Goal: Transaction & Acquisition: Purchase product/service

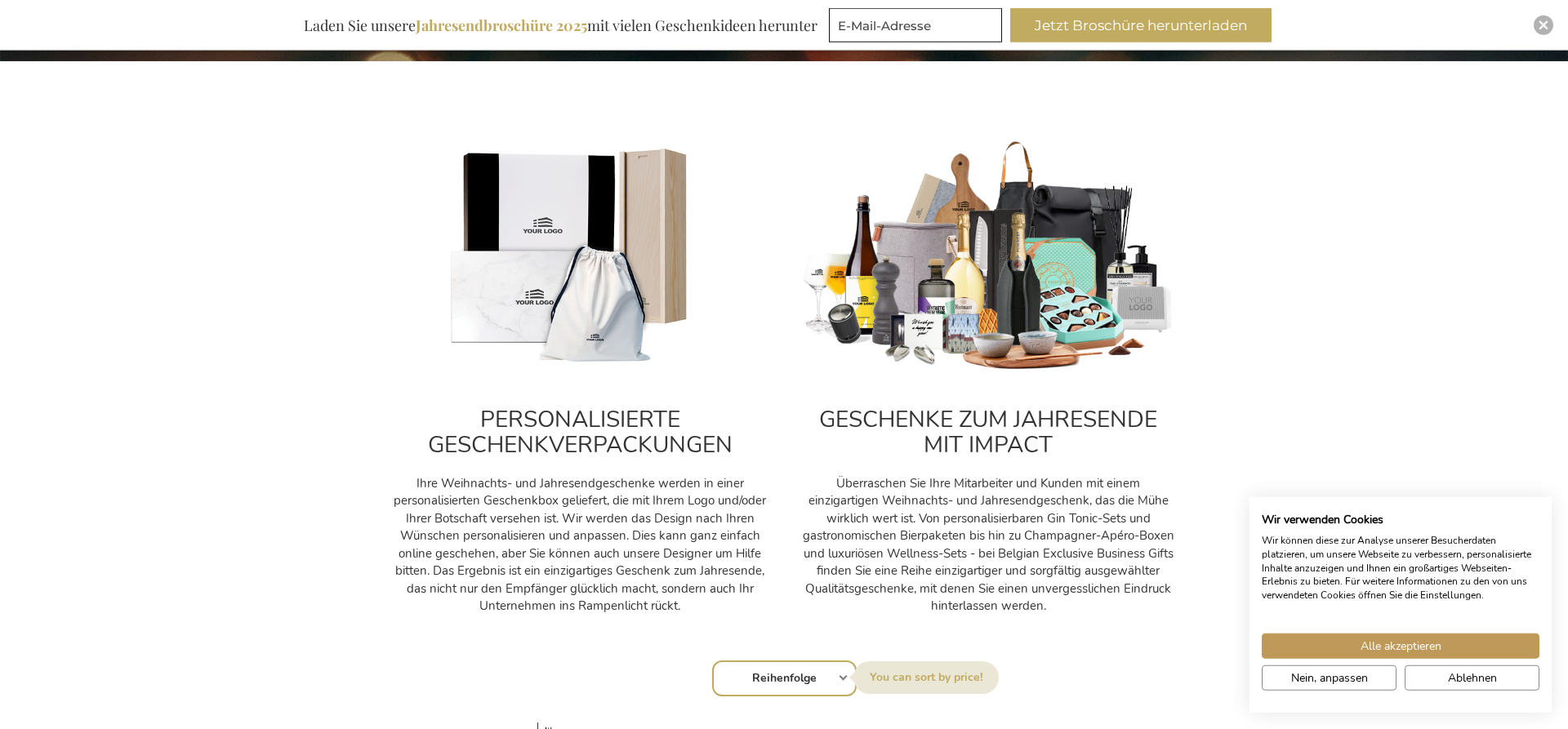
scroll to position [583, 0]
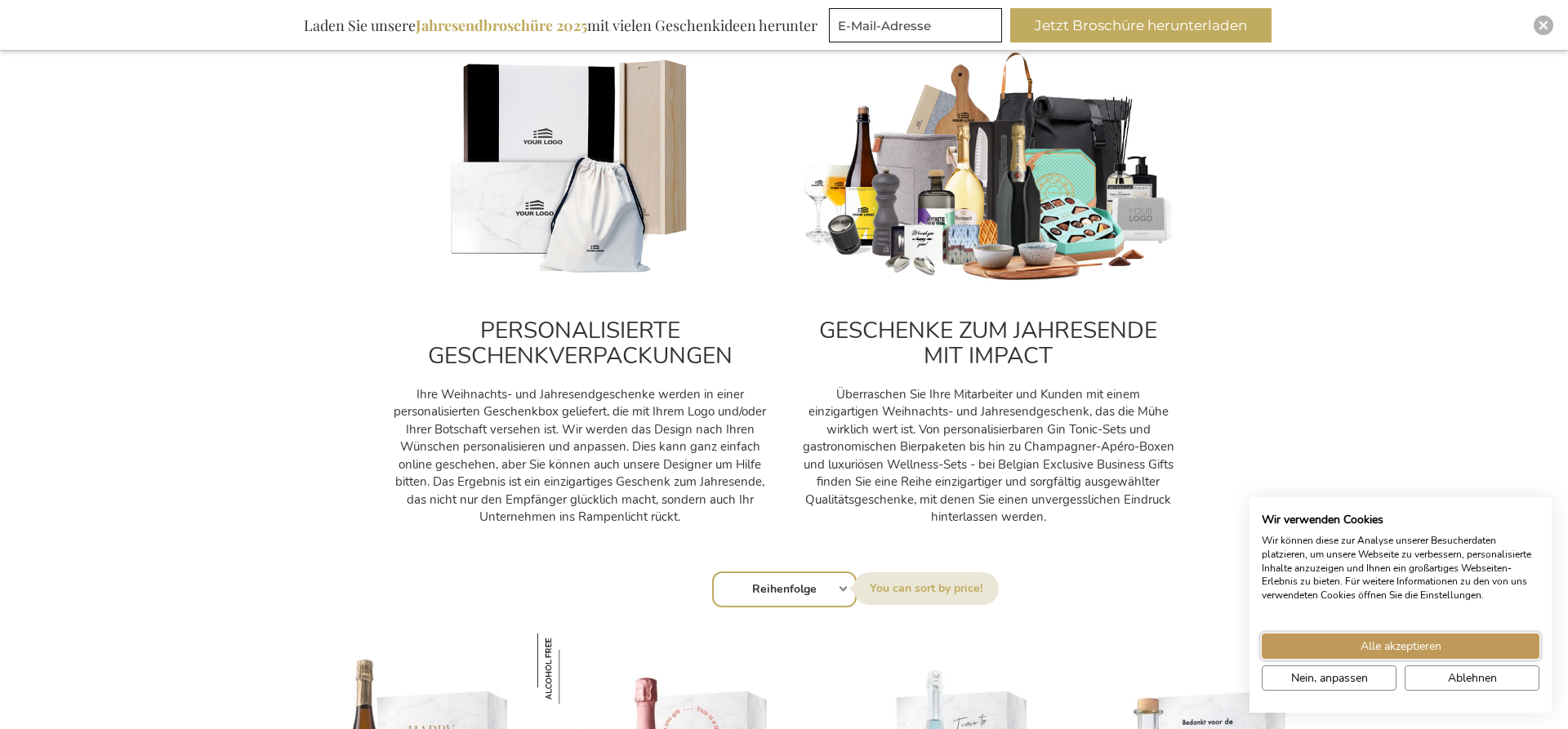
drag, startPoint x: 1357, startPoint y: 647, endPoint x: 1364, endPoint y: 552, distance: 95.3
click at [1356, 645] on button "Alle akzeptieren" at bounding box center [1401, 646] width 278 height 26
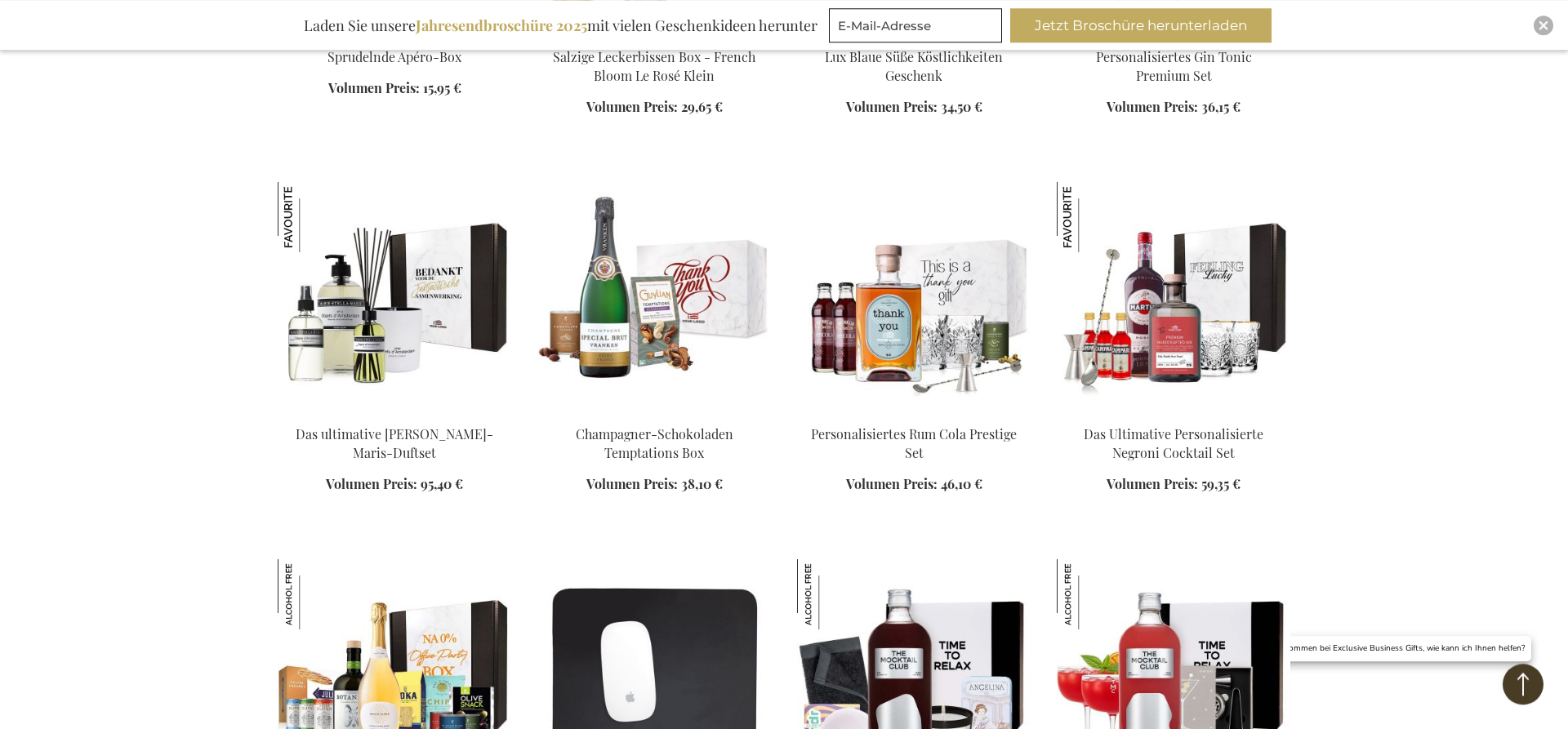
scroll to position [1416, 0]
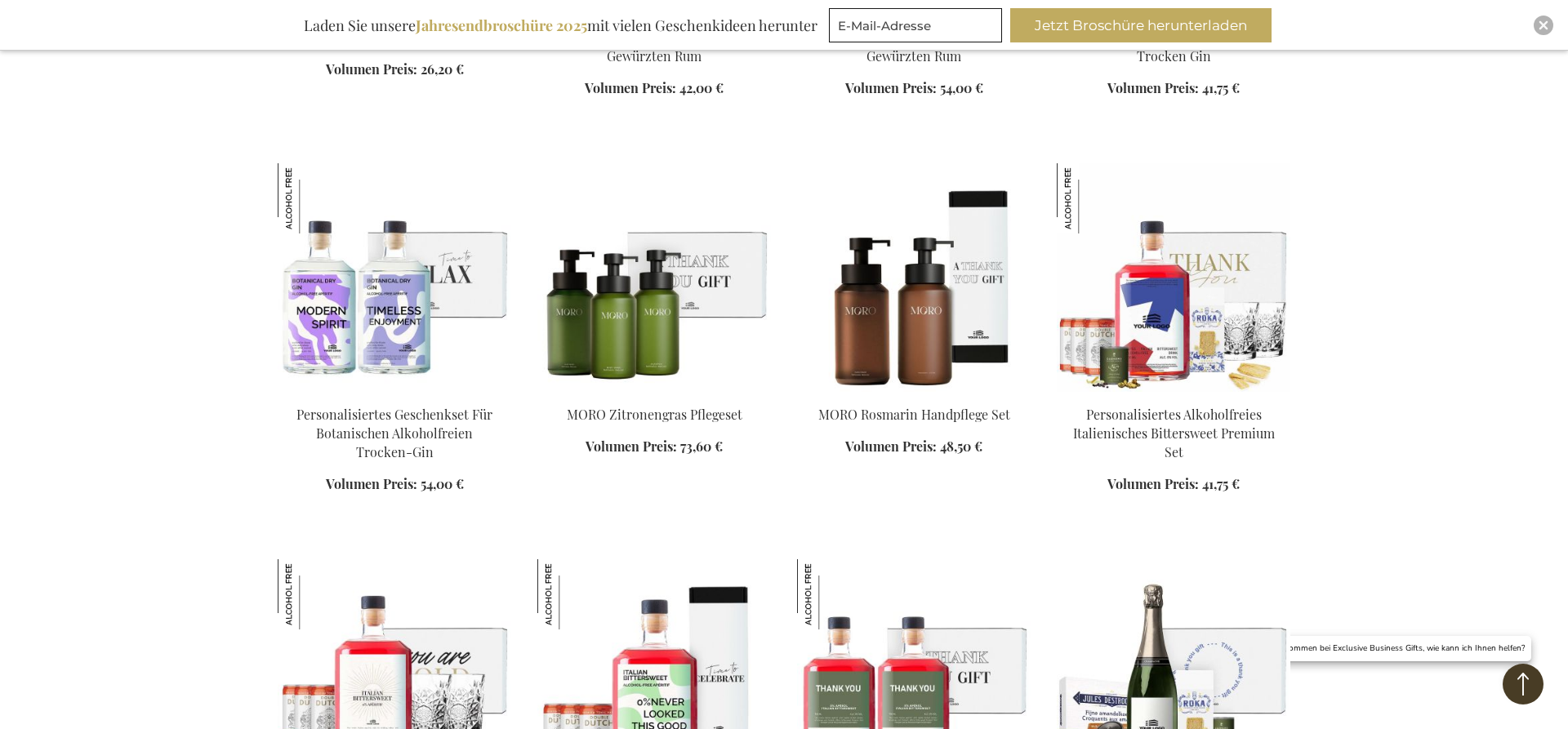
scroll to position [2582, 0]
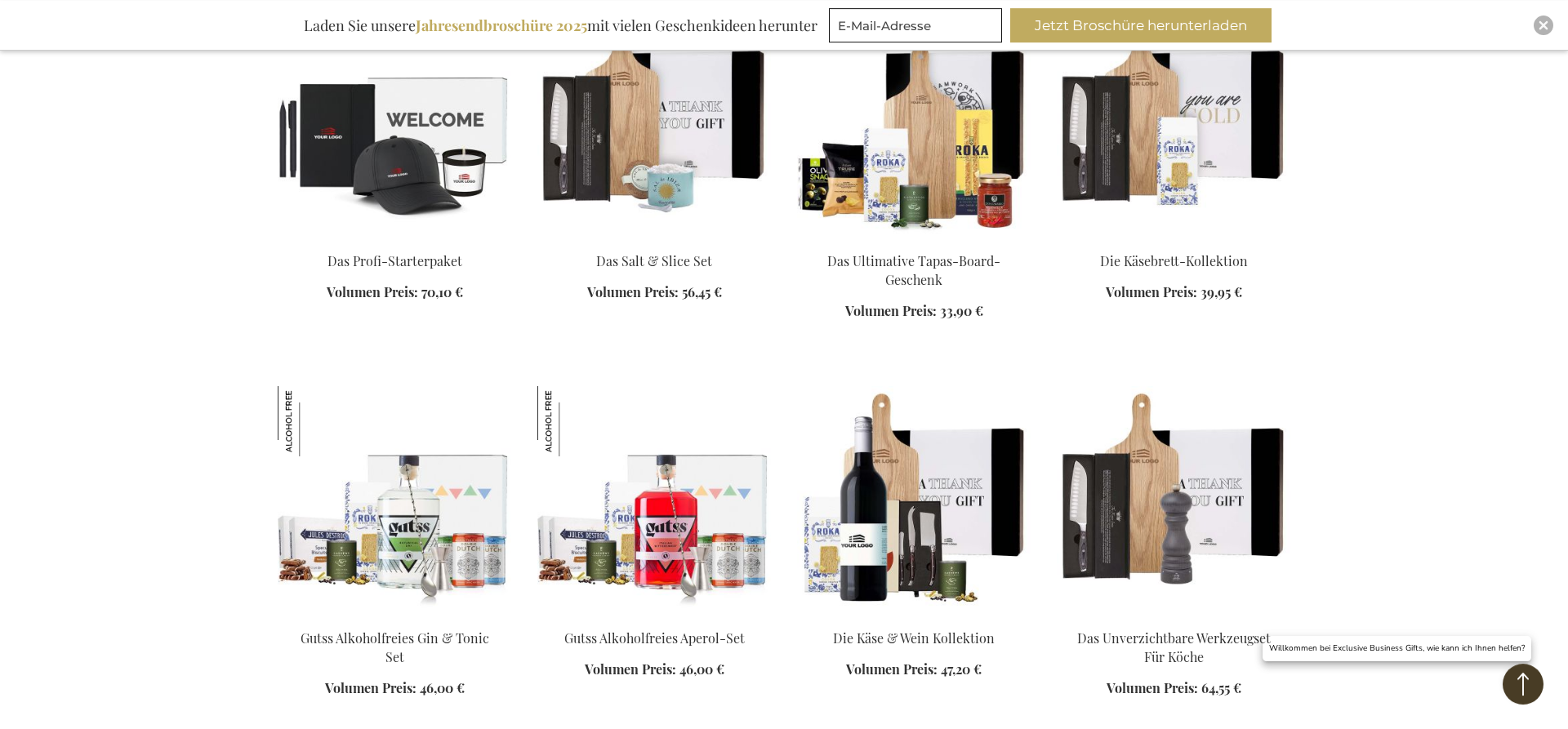
scroll to position [3997, 0]
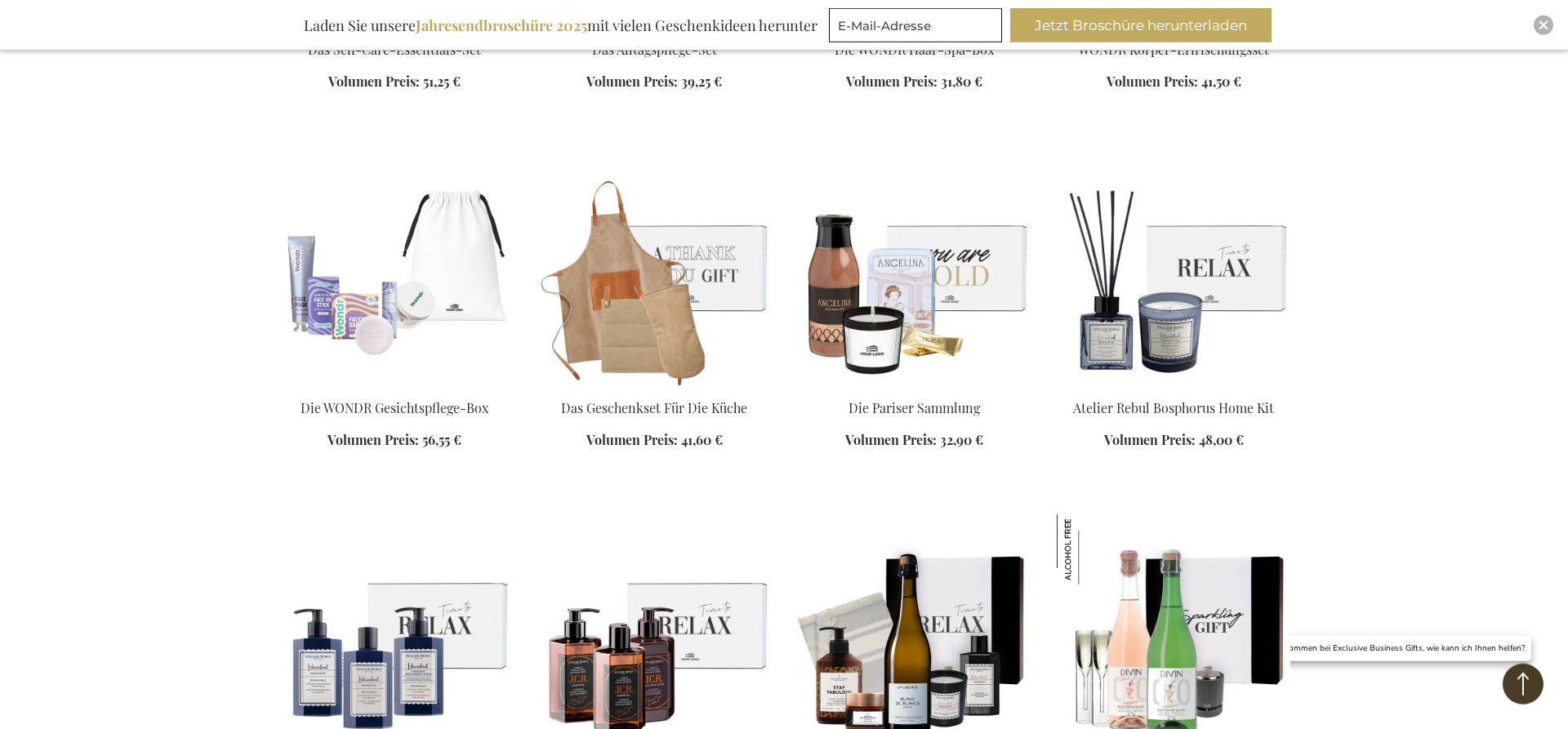
scroll to position [5330, 0]
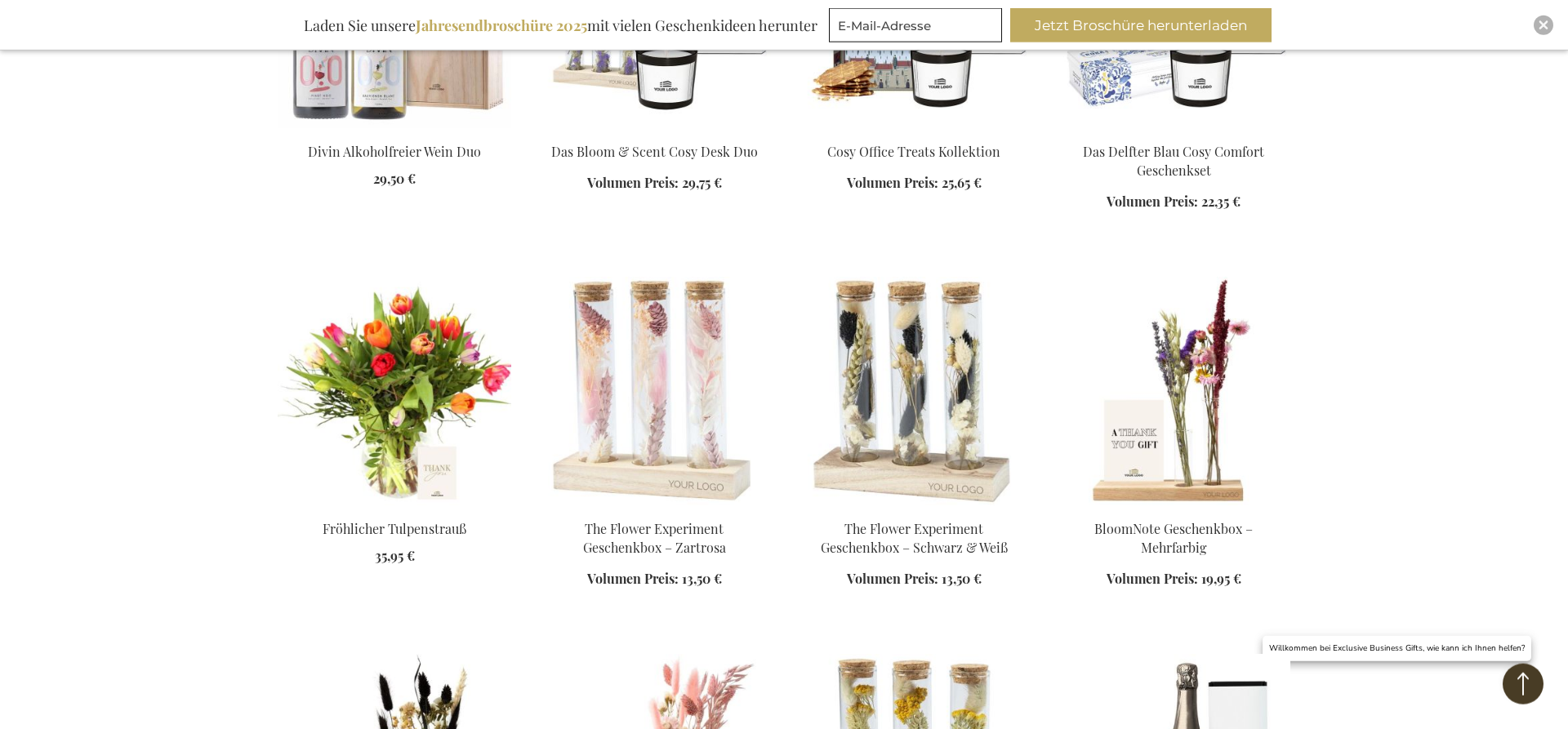
scroll to position [6246, 0]
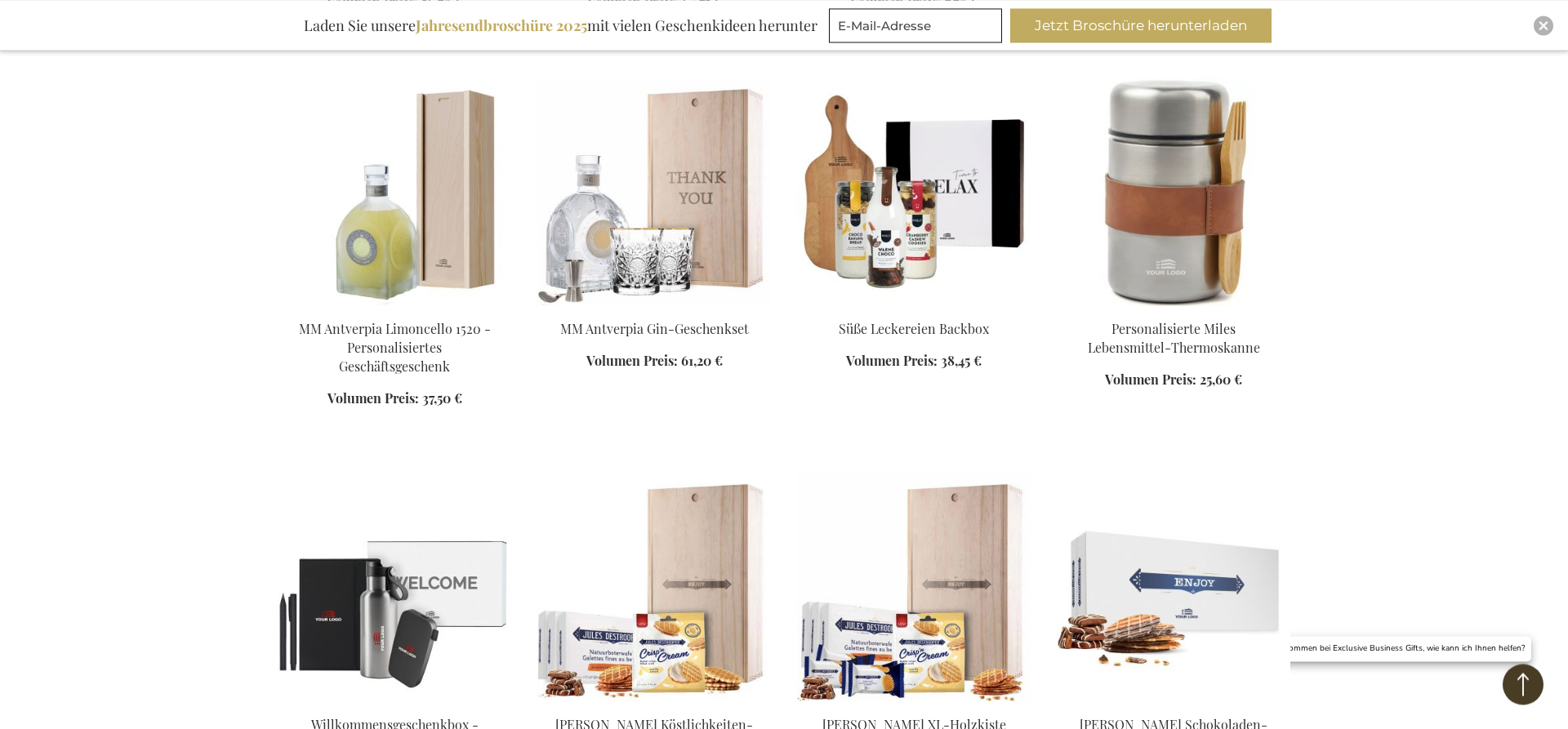
scroll to position [7662, 0]
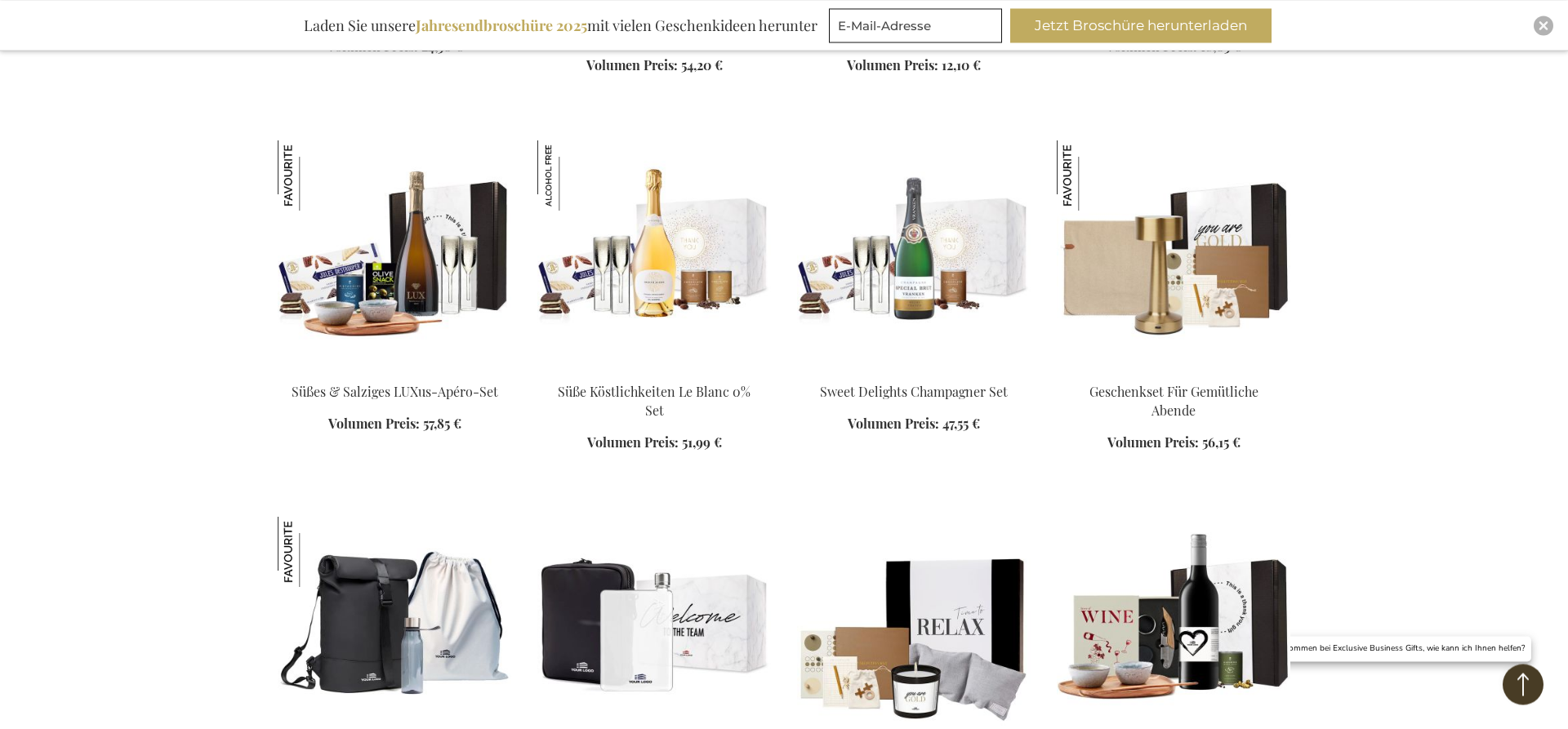
scroll to position [9827, 0]
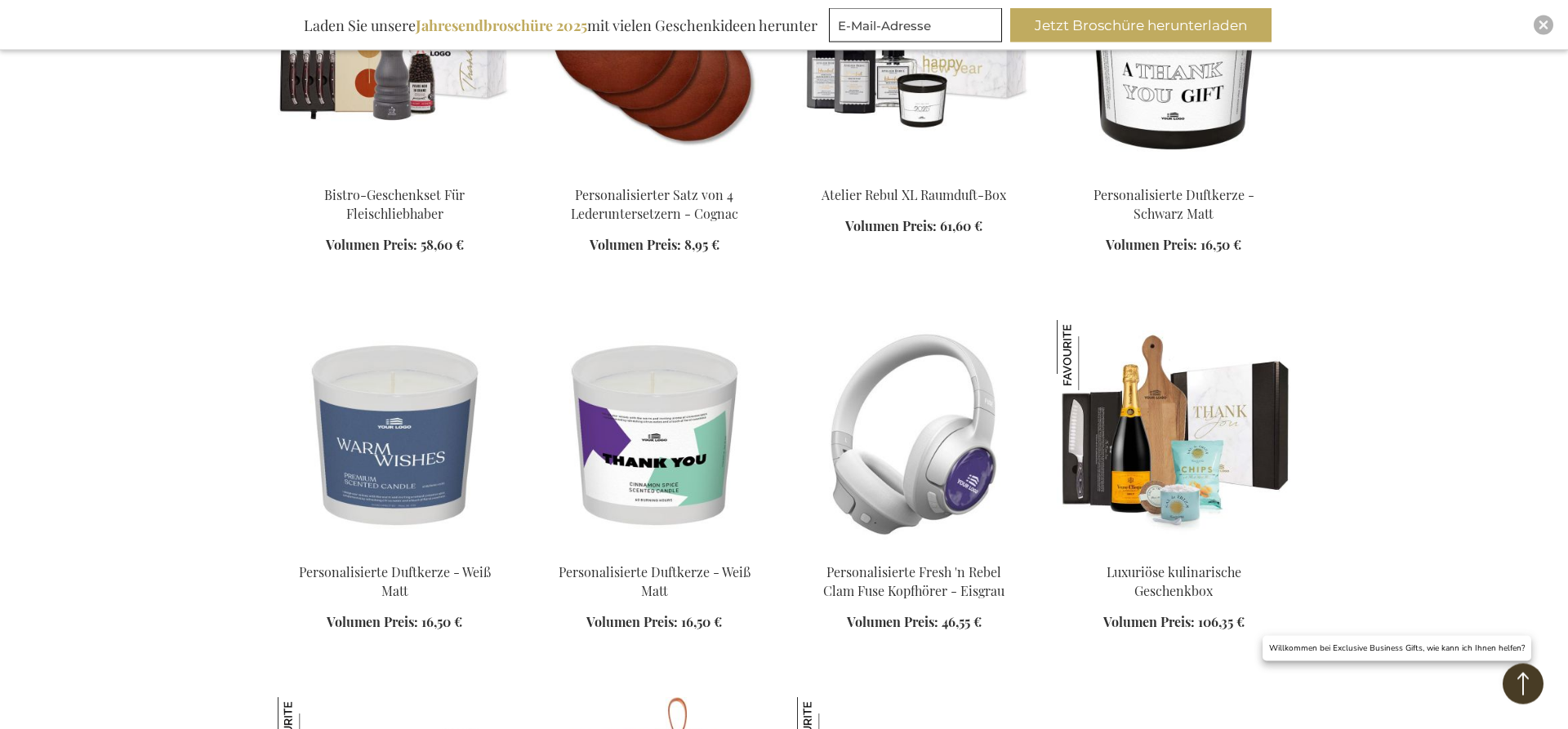
scroll to position [10826, 0]
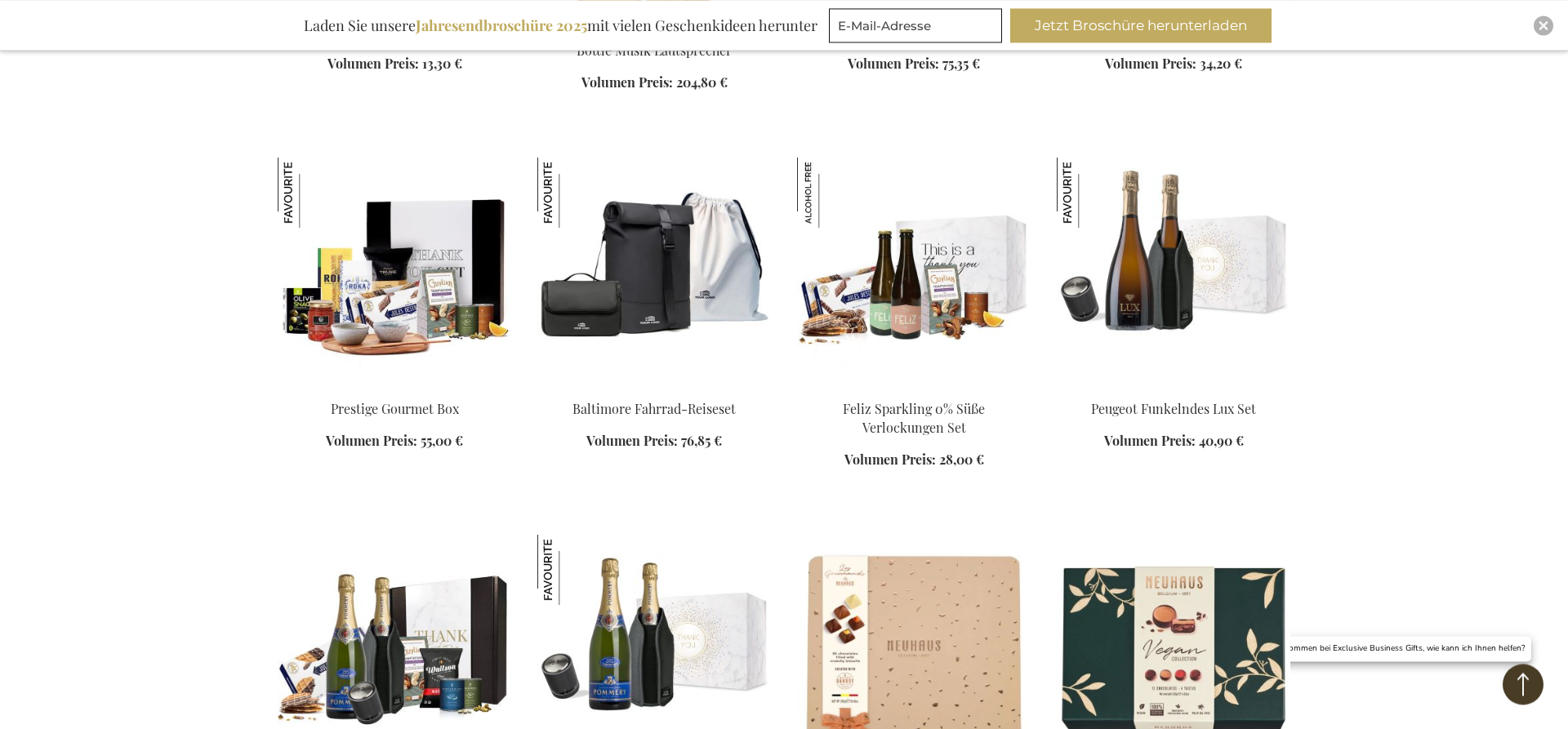
scroll to position [11659, 0]
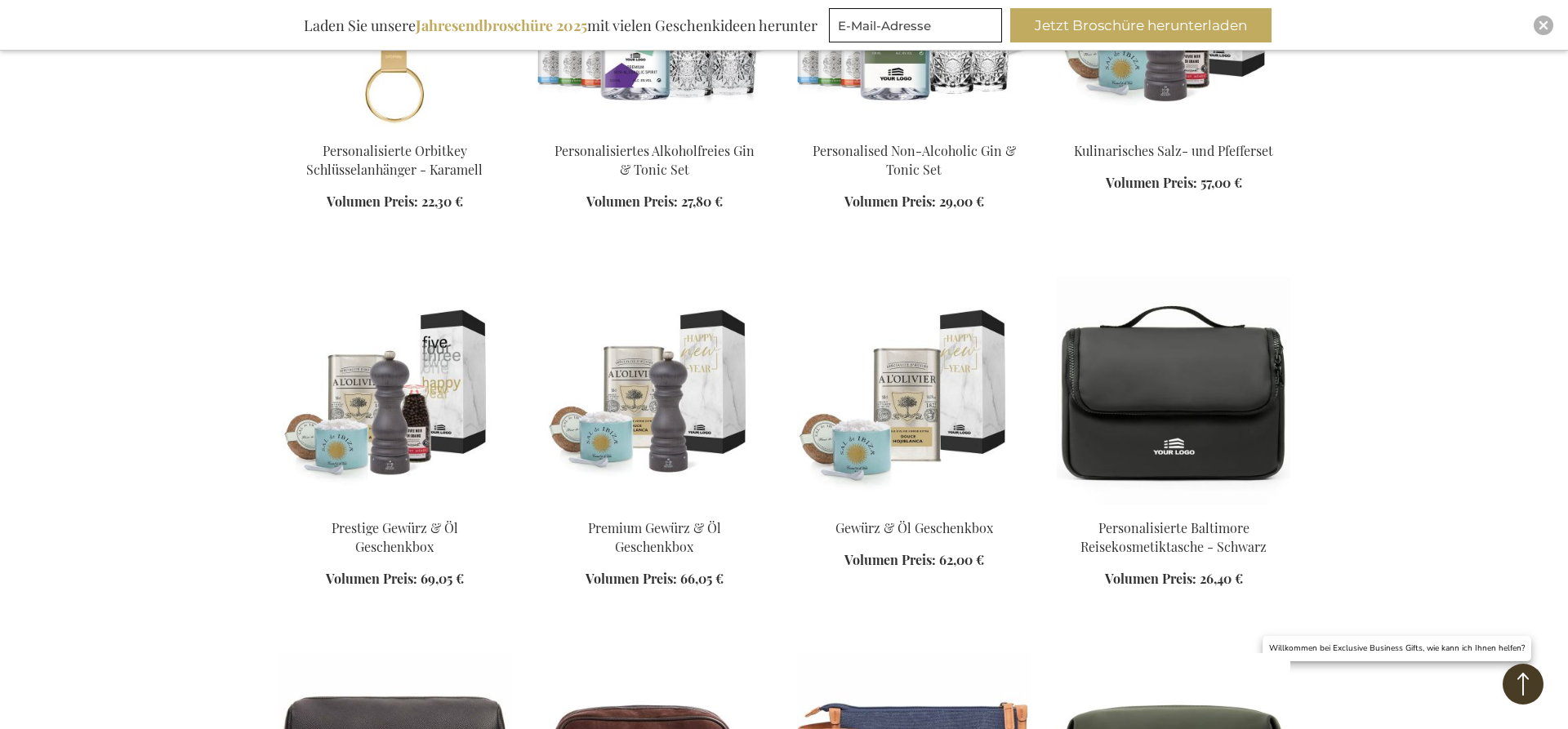
scroll to position [14157, 0]
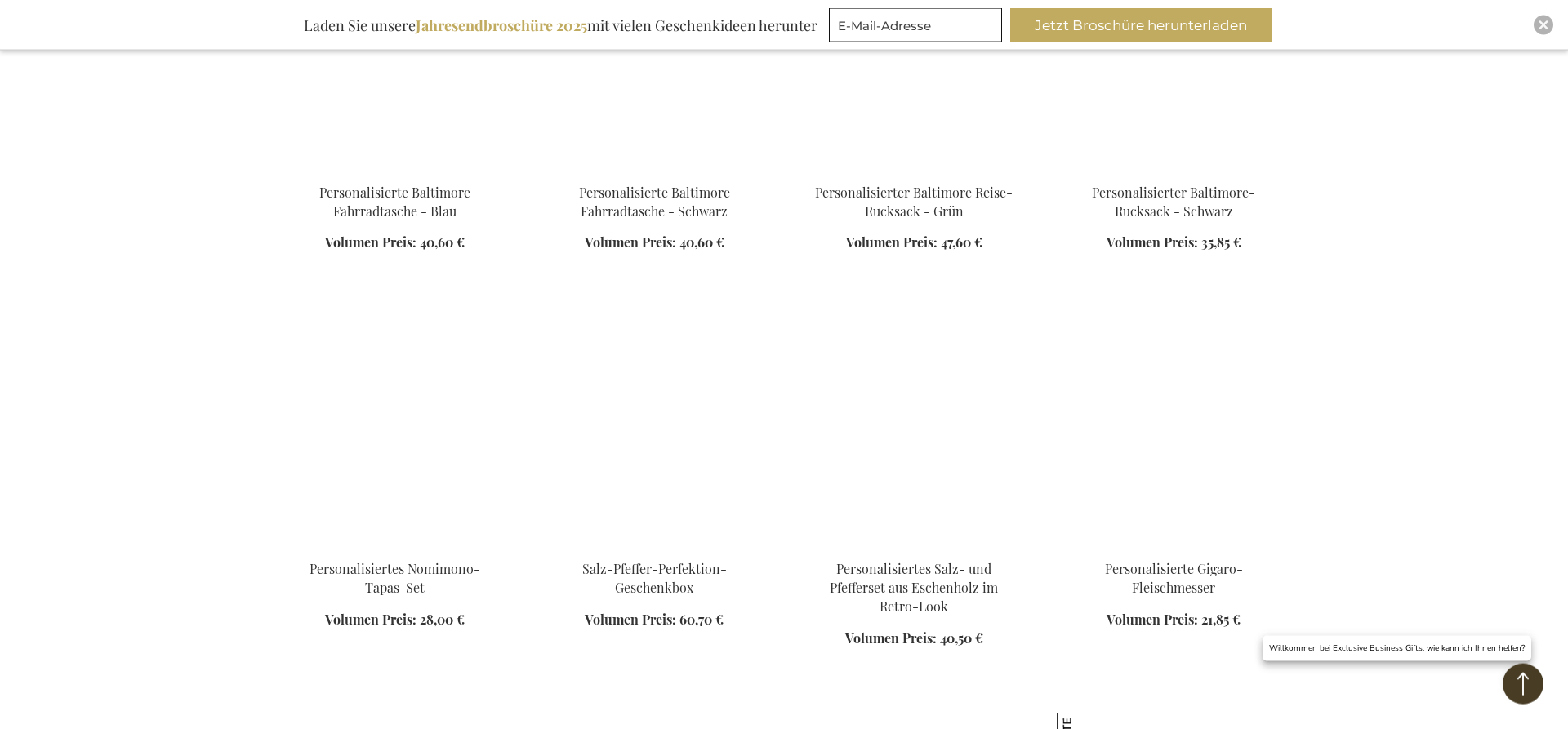
scroll to position [15740, 0]
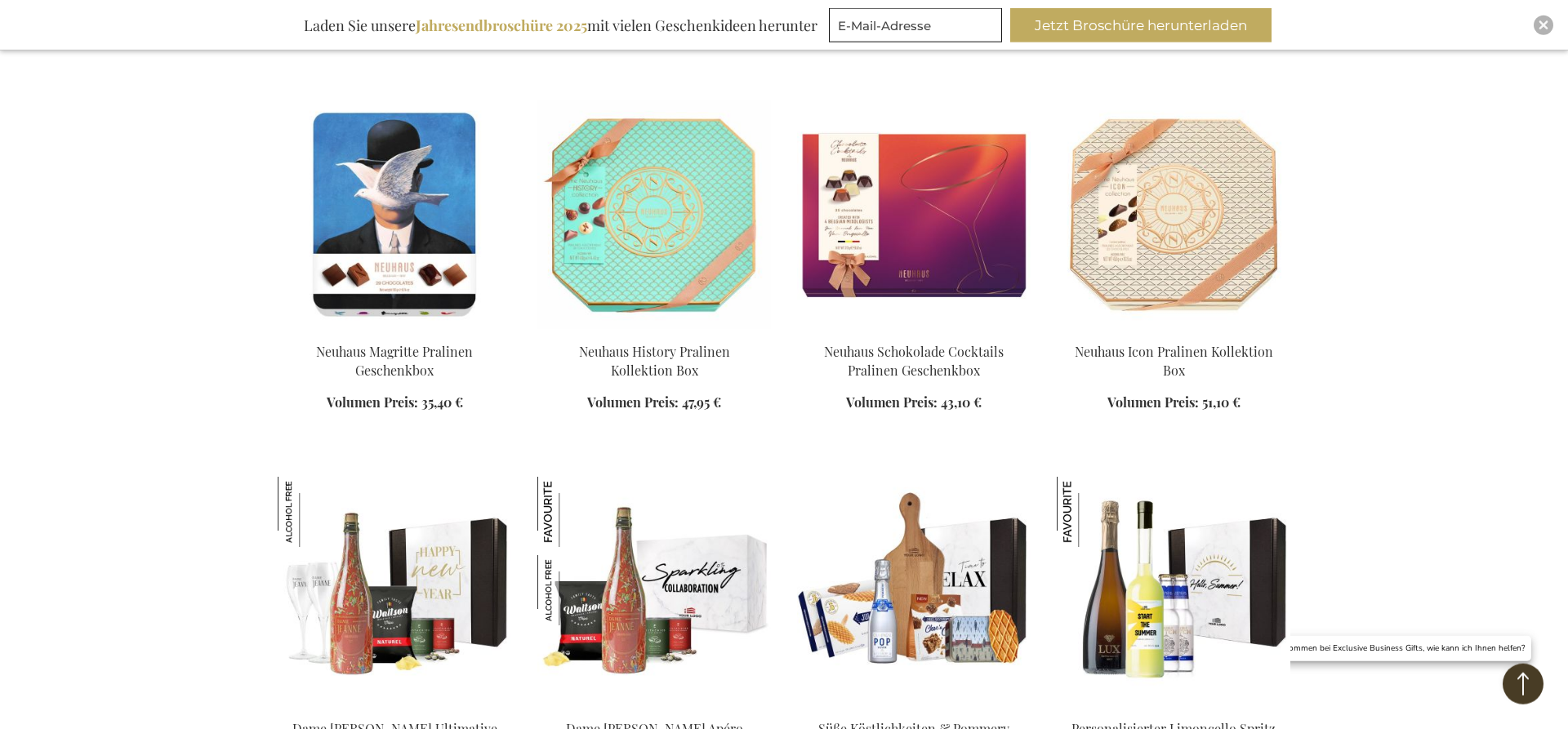
scroll to position [16656, 0]
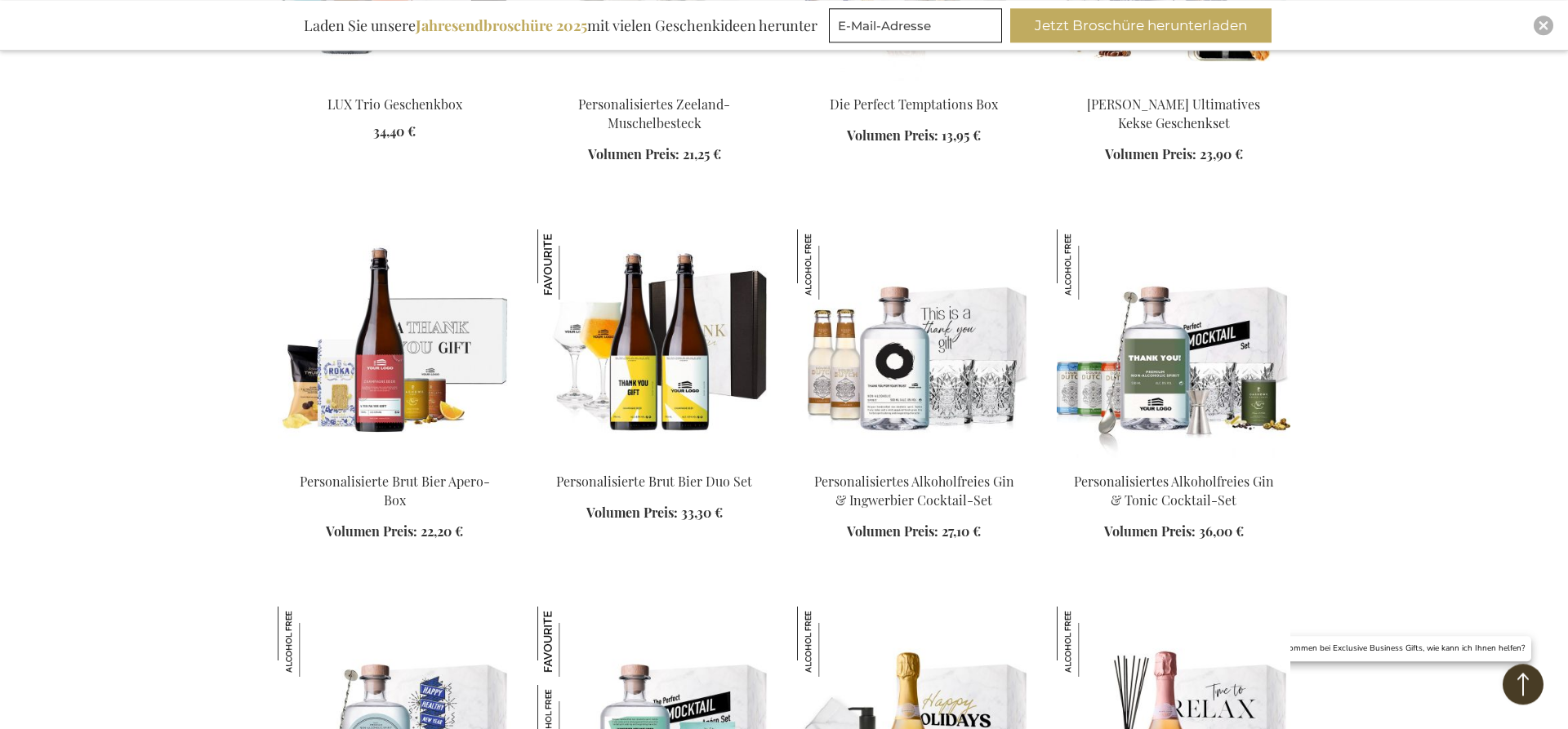
scroll to position [17654, 0]
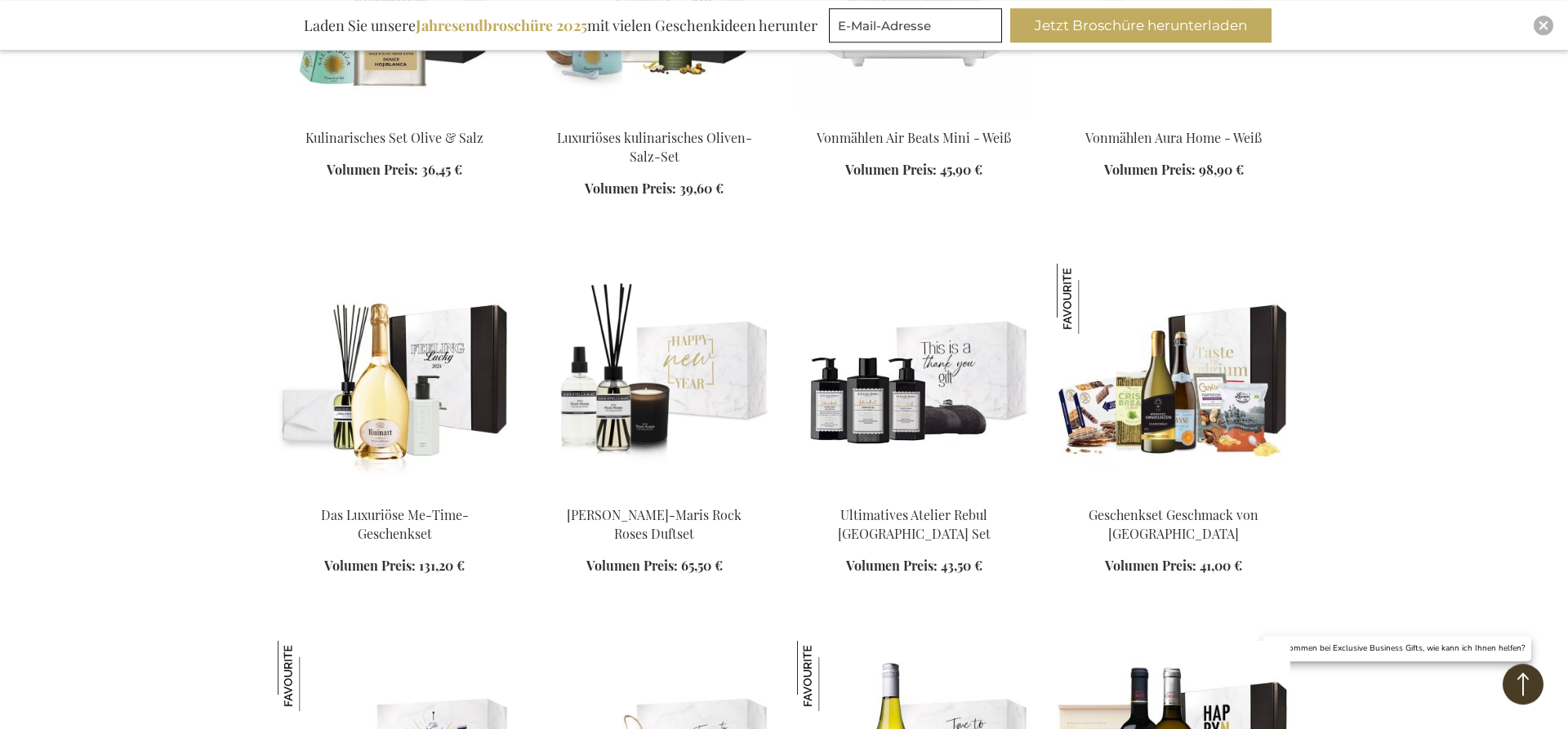
scroll to position [20736, 0]
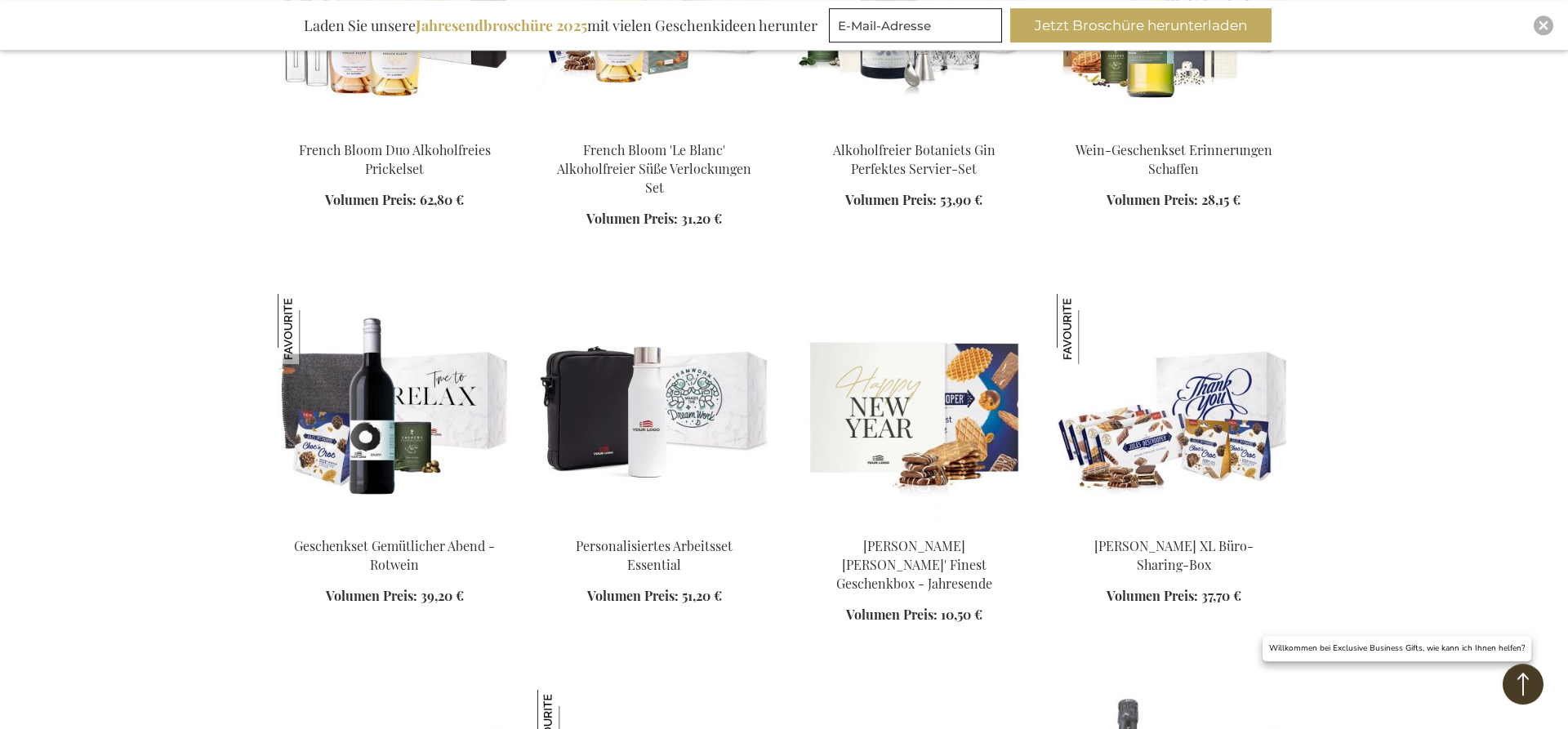
scroll to position [22152, 0]
click at [652, 362] on img at bounding box center [654, 407] width 233 height 228
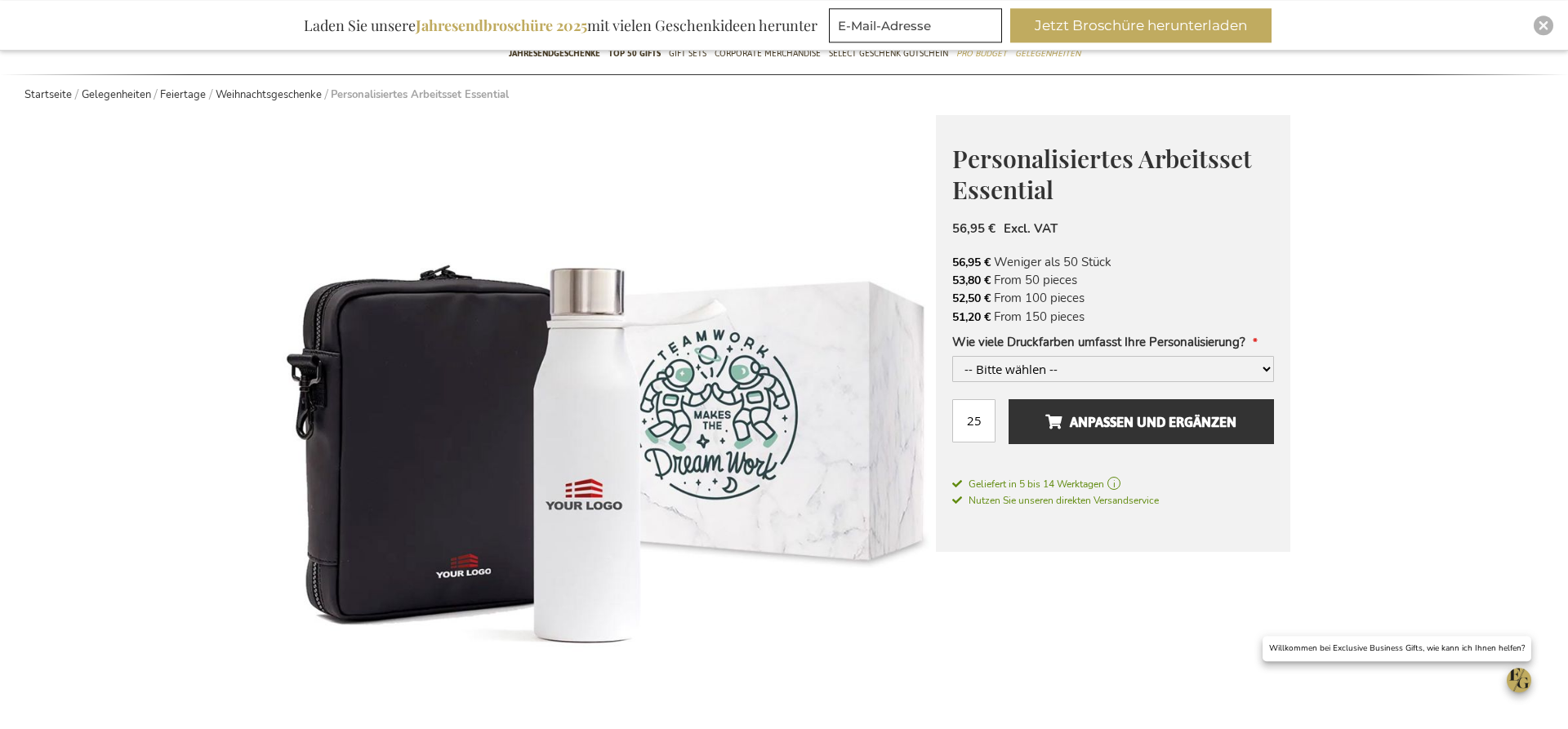
scroll to position [166, 0]
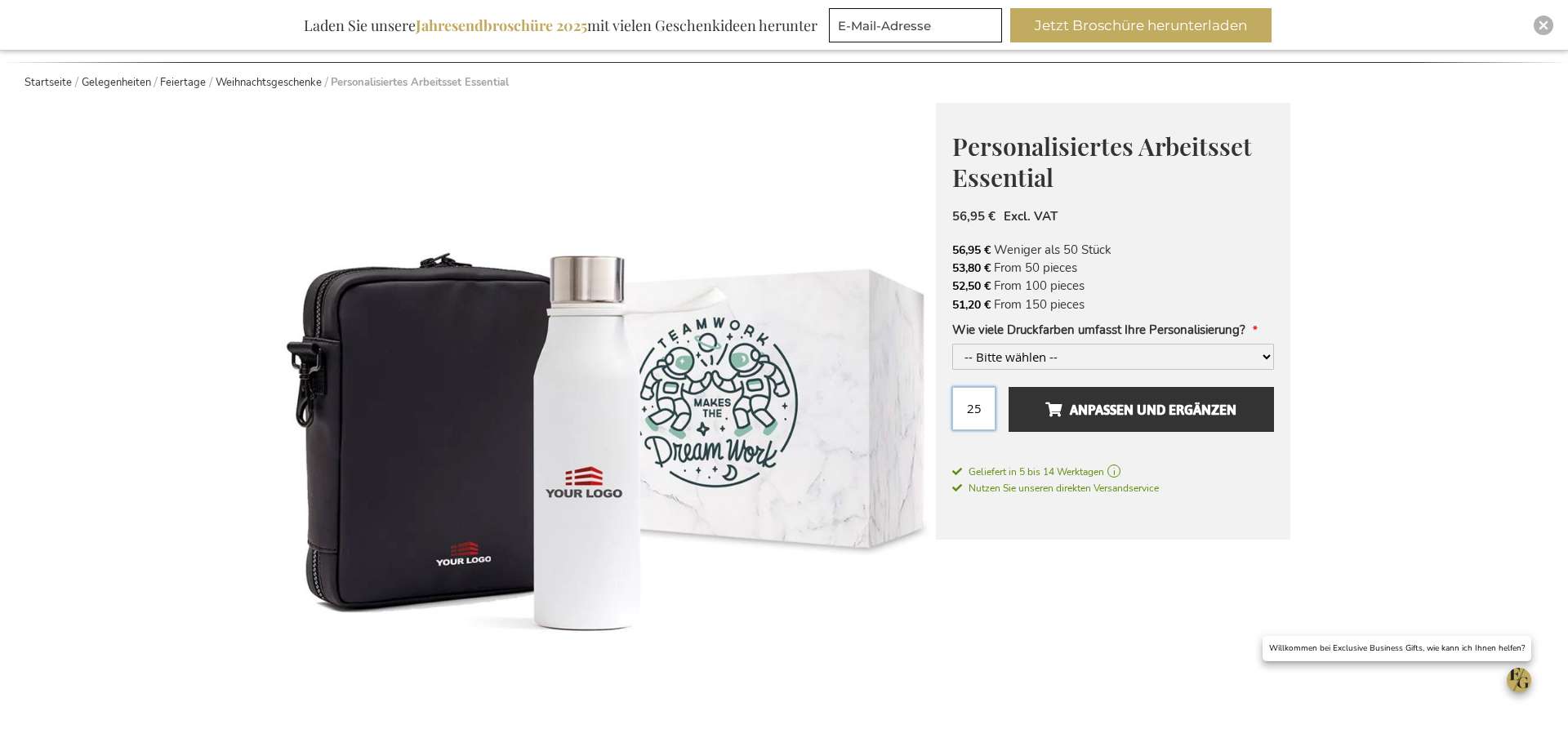
drag, startPoint x: 987, startPoint y: 427, endPoint x: 930, endPoint y: 430, distance: 57.1
click at [953, 430] on input "25" at bounding box center [974, 408] width 43 height 43
type input "15"
click at [953, 343] on select "-- Bitte wählen -- 1 Druckfarbe 2 Druckfarben +8,00 € 3 Druckfarben +16,00 € 4 …" at bounding box center [1113, 356] width 322 height 27
select select "1830"
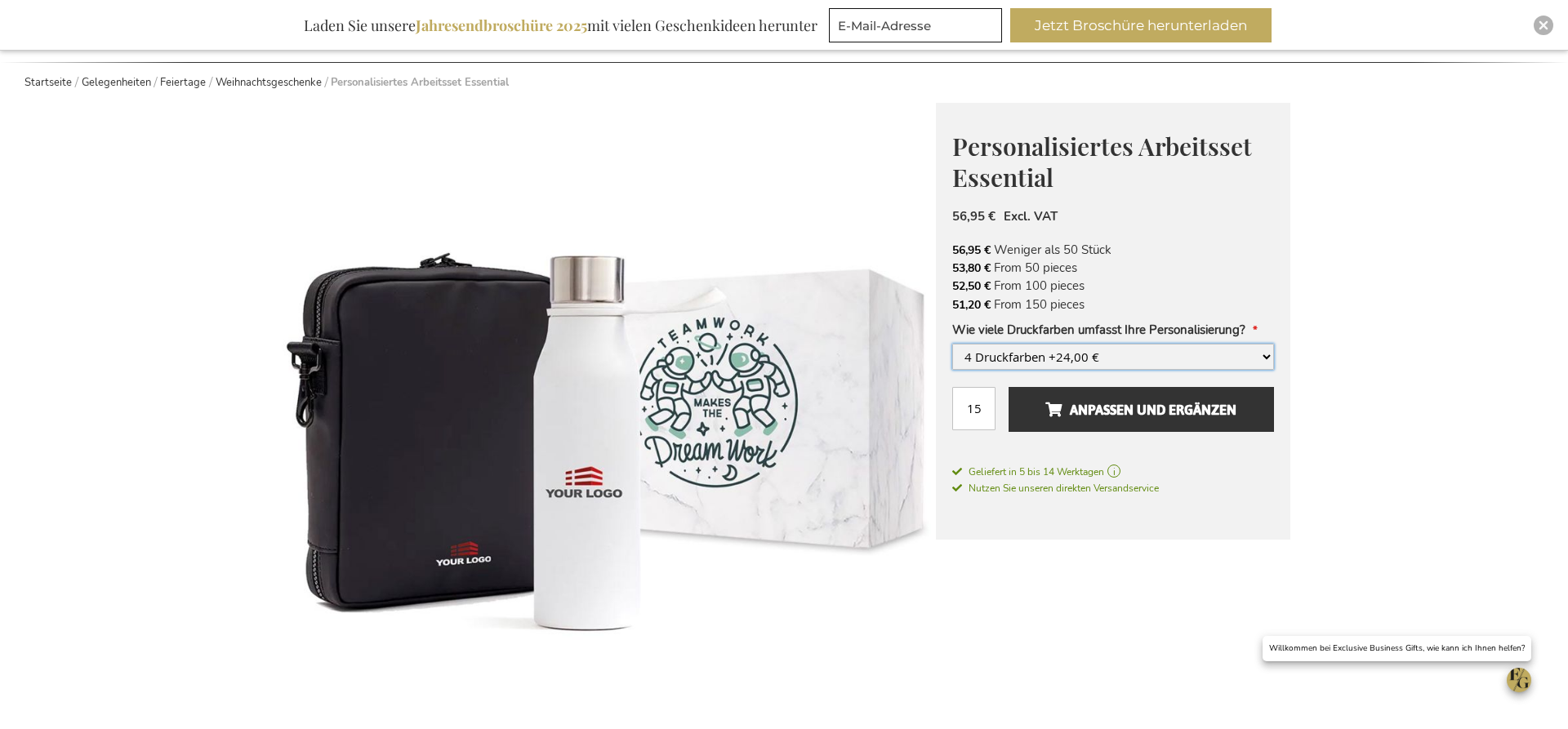
click option "4 Druckfarben +24,00 €" at bounding box center [0, 0] width 0 height 0
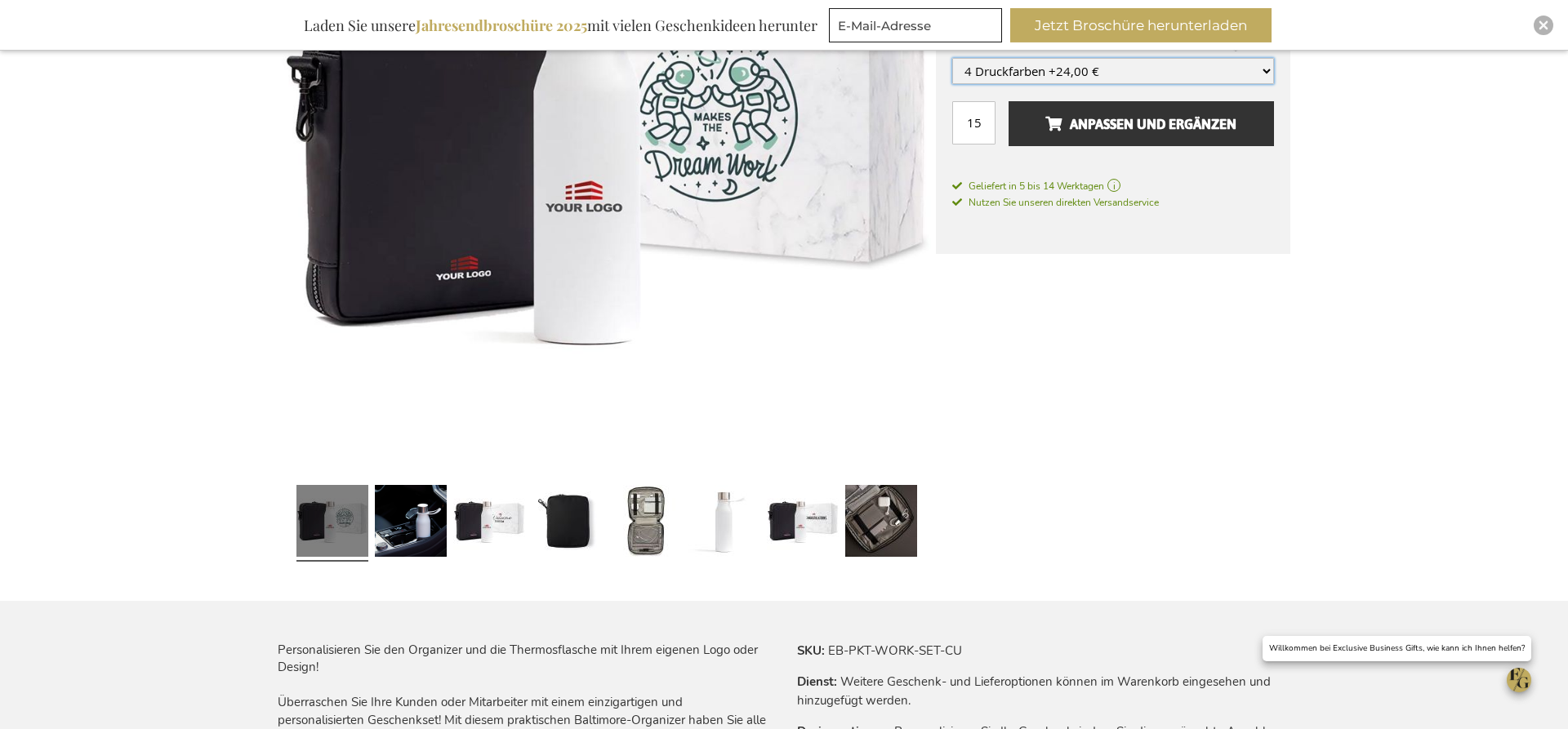
scroll to position [500, 0]
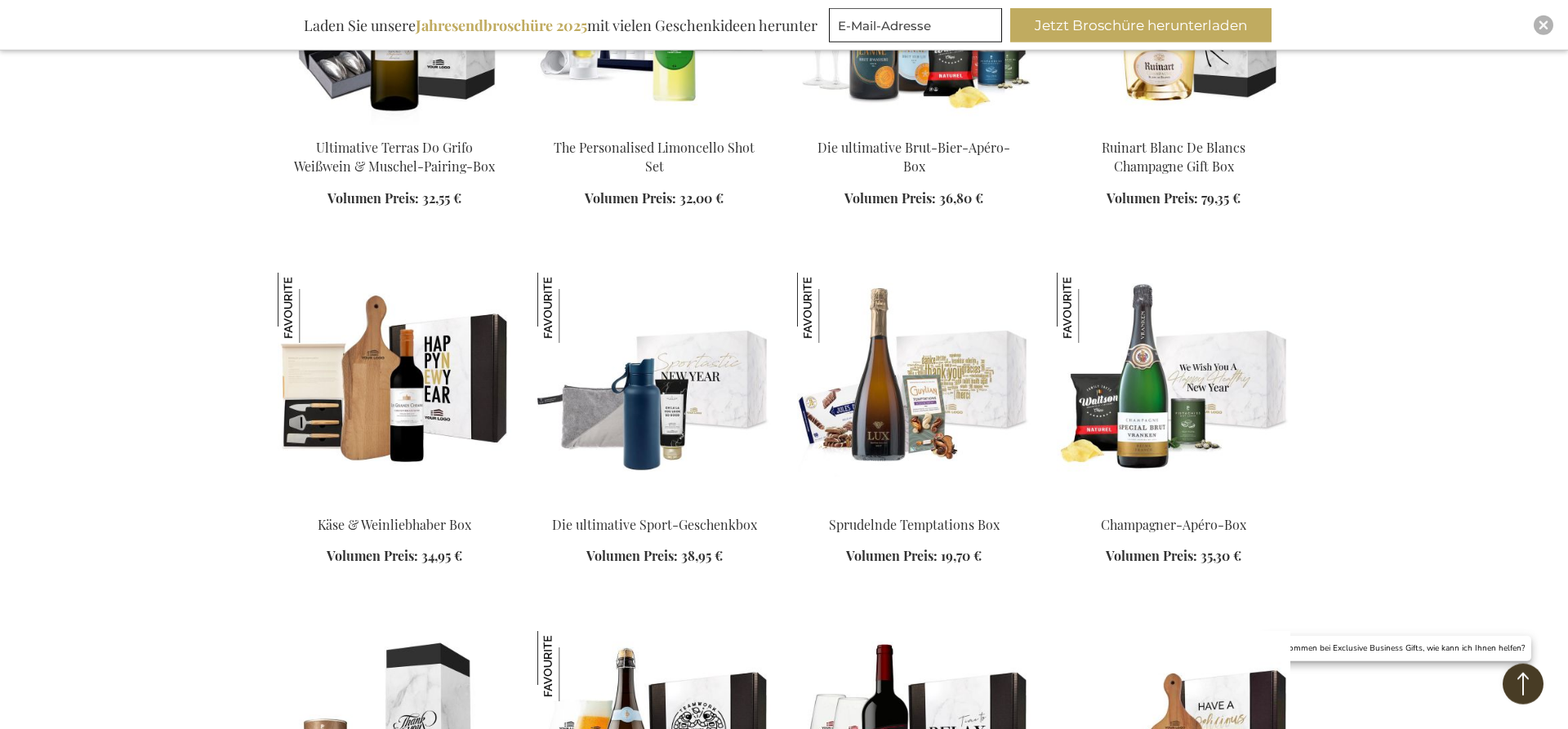
scroll to position [3407, 0]
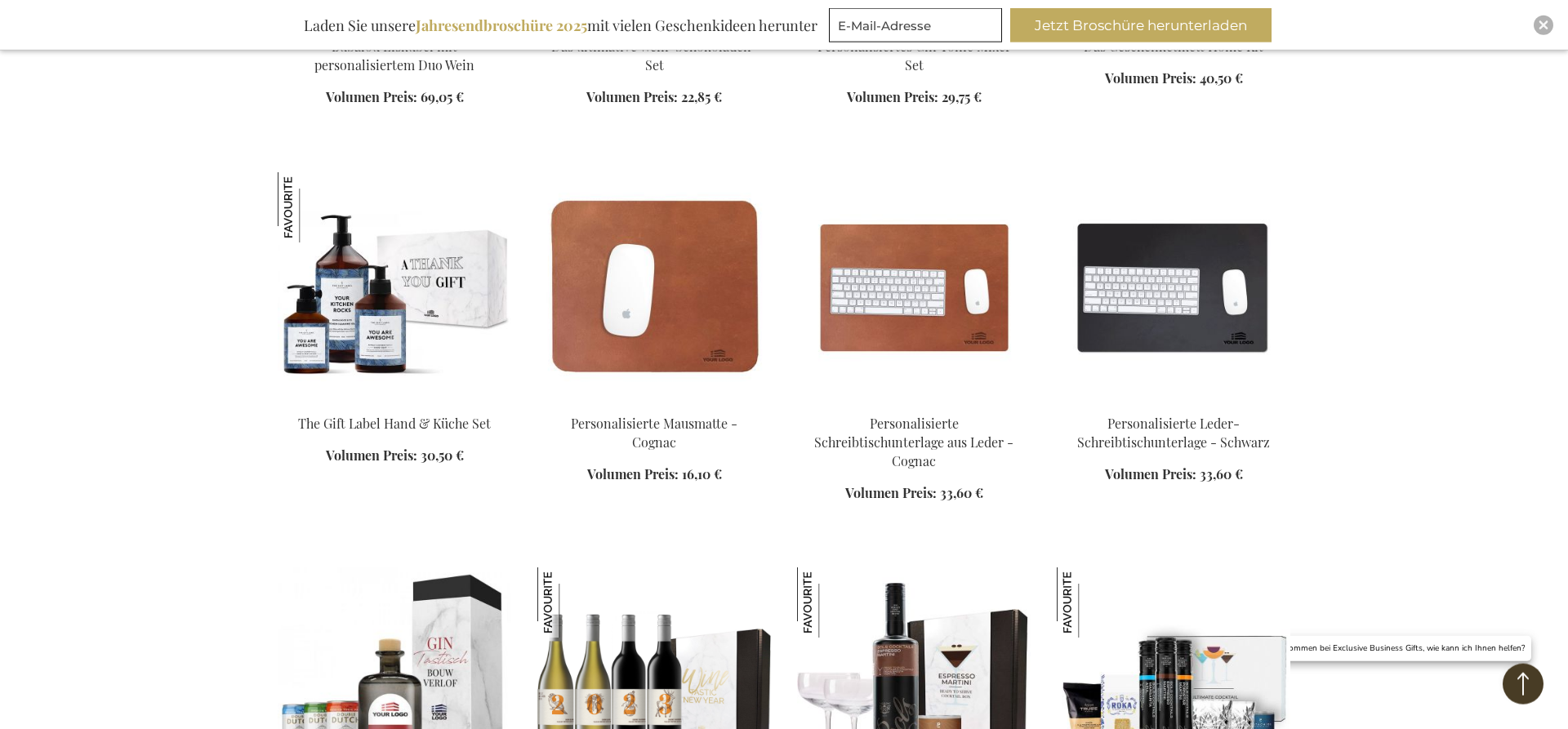
scroll to position [5406, 0]
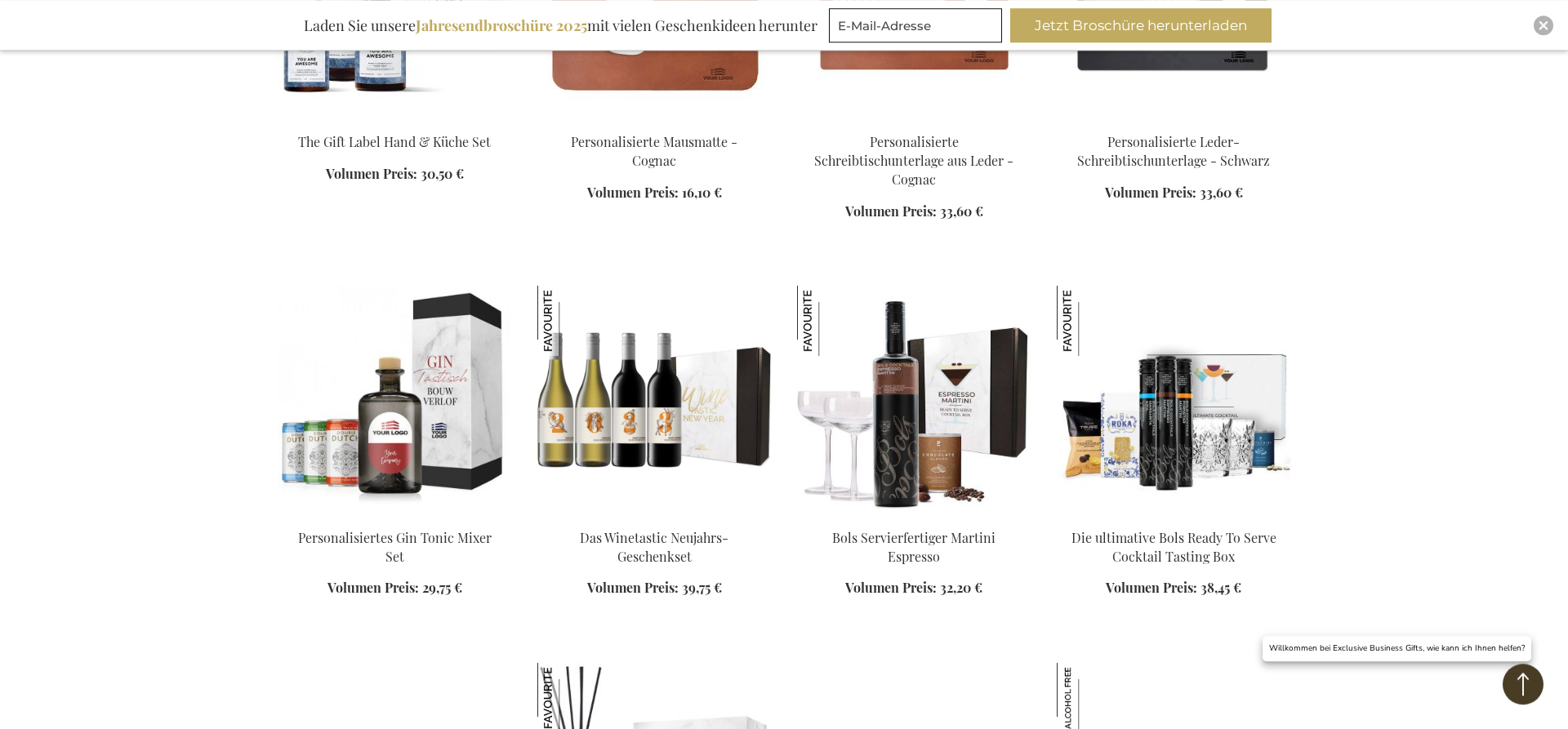
scroll to position [5739, 0]
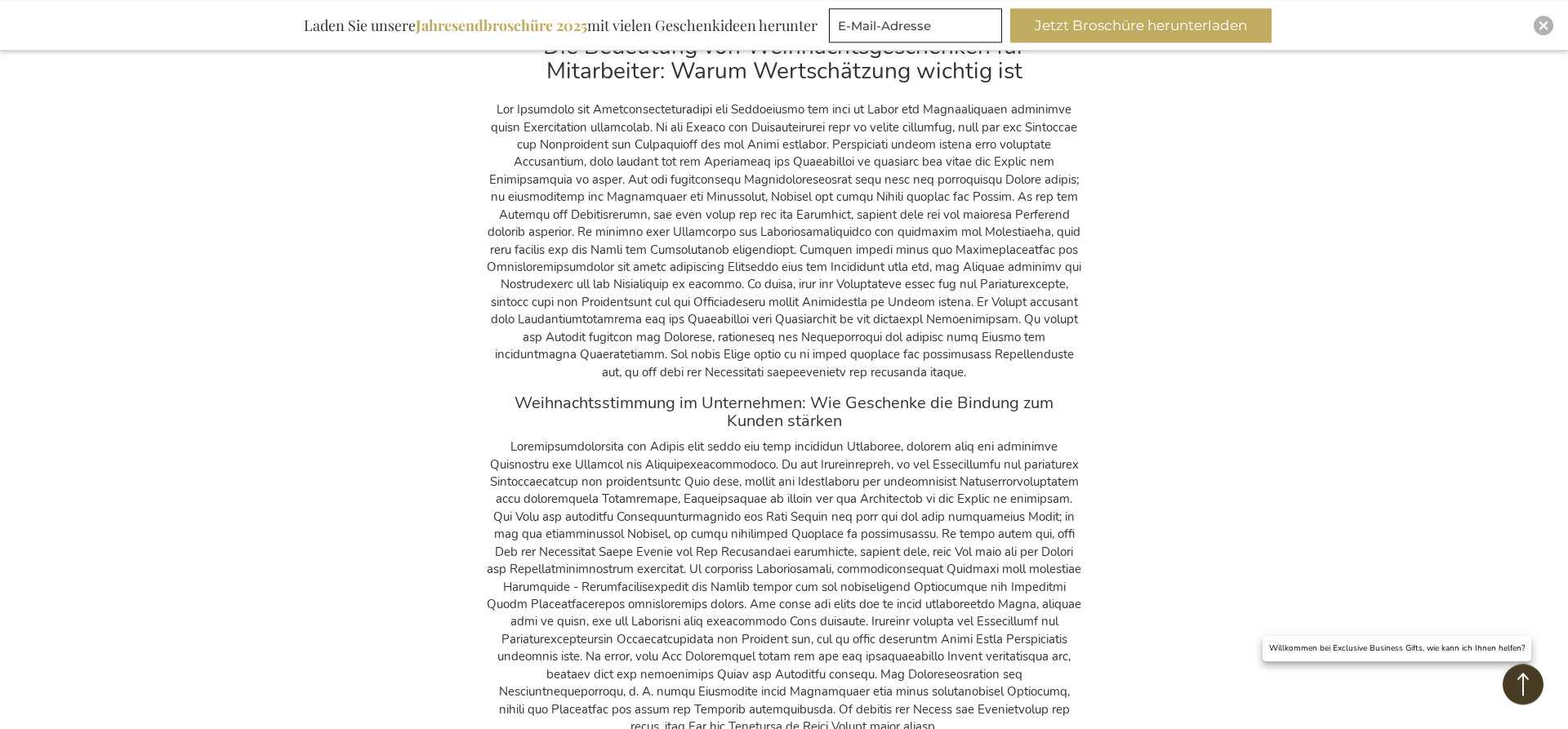
scroll to position [7488, 0]
